Goal: Information Seeking & Learning: Find specific fact

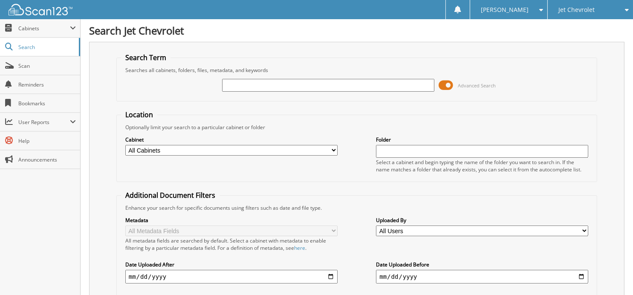
click at [255, 82] on input "text" at bounding box center [328, 85] width 212 height 13
type input "42310"
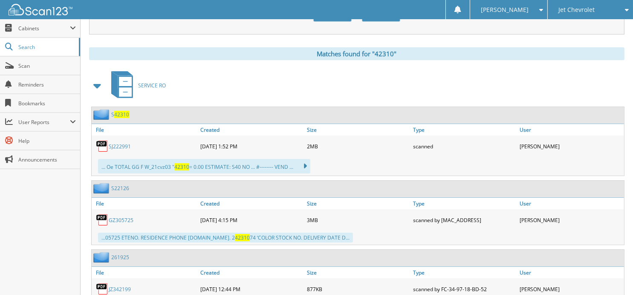
scroll to position [384, 0]
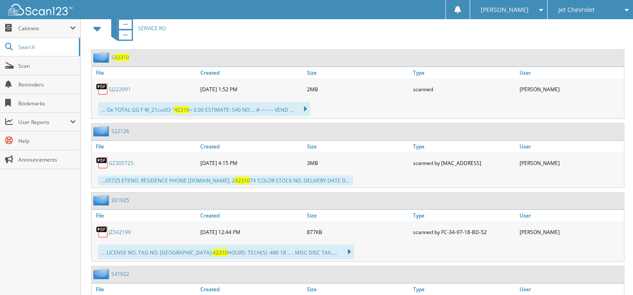
click at [123, 54] on span "42310" at bounding box center [121, 57] width 15 height 7
